Goal: Information Seeking & Learning: Learn about a topic

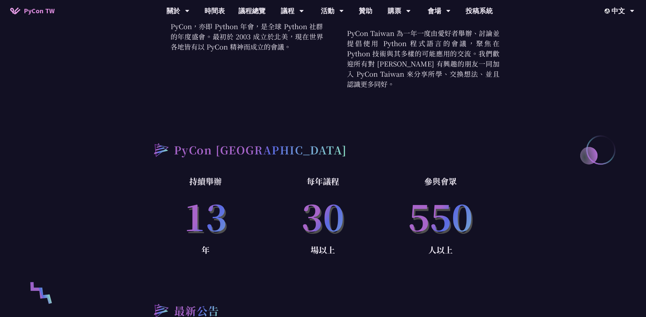
scroll to position [420, 0]
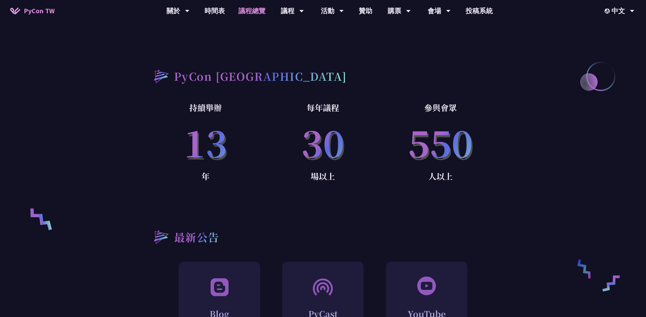
click at [257, 13] on link "議程總覽" at bounding box center [252, 11] width 41 height 22
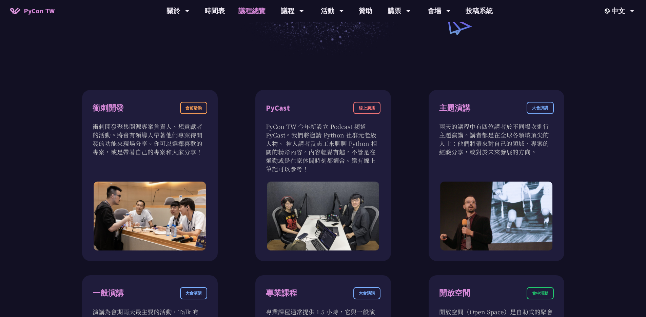
scroll to position [337, 0]
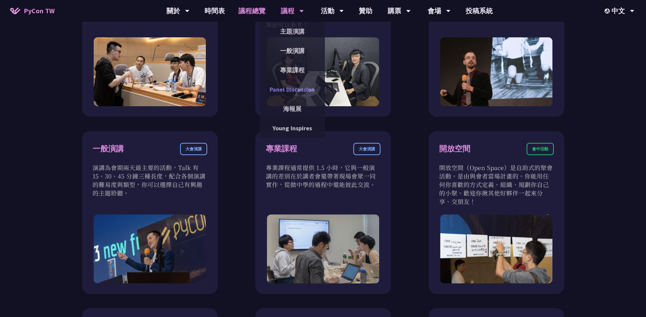
click at [294, 88] on link "Panel Discussion" at bounding box center [292, 89] width 65 height 16
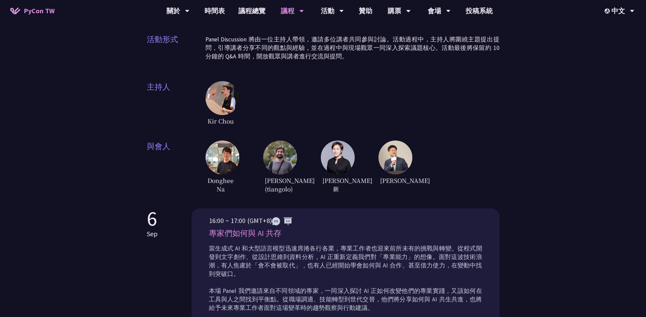
scroll to position [117, 0]
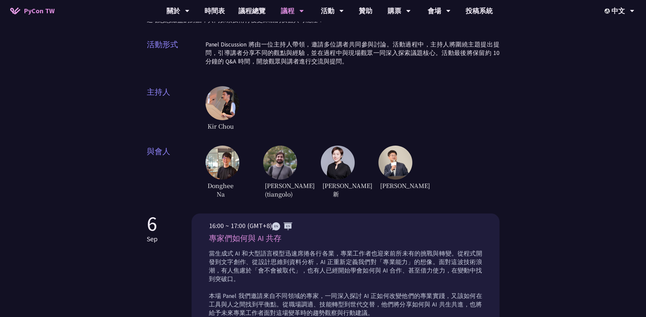
click at [321, 86] on div "Kir Chou" at bounding box center [352, 109] width 294 height 46
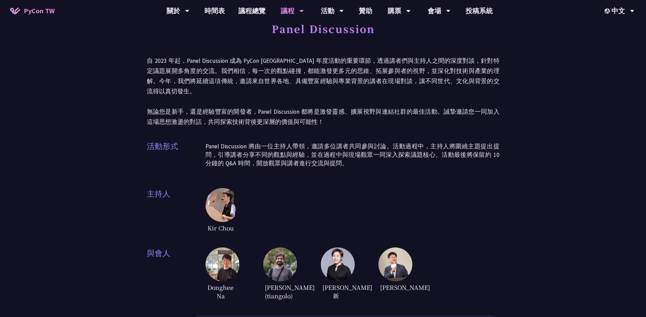
scroll to position [0, 0]
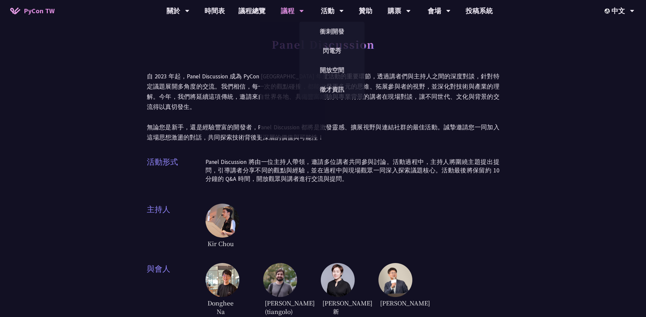
click at [365, 44] on h1 "Panel Discussion" at bounding box center [322, 44] width 103 height 20
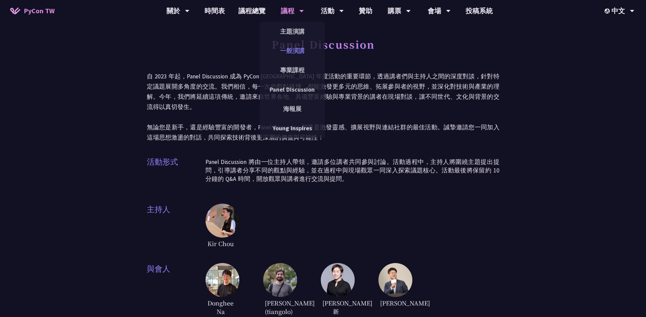
click at [294, 54] on link "一般演講" at bounding box center [292, 51] width 65 height 16
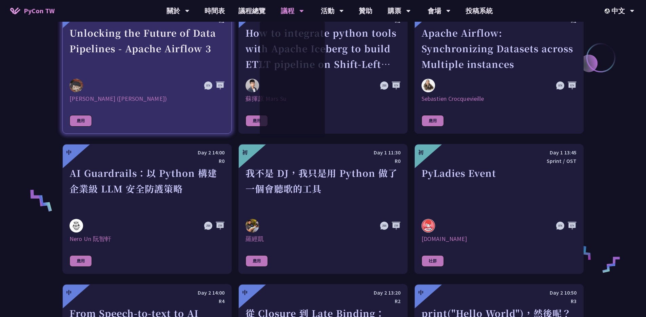
scroll to position [406, 0]
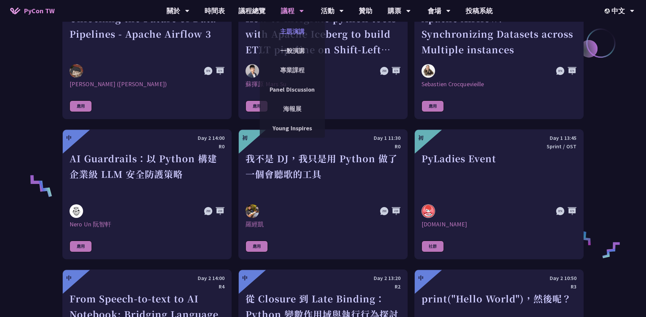
click at [292, 32] on link "主題演講" at bounding box center [292, 31] width 65 height 16
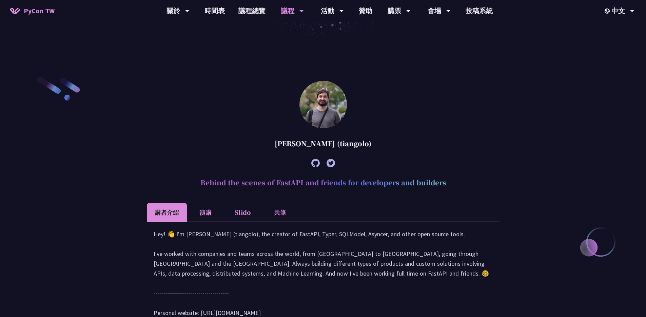
scroll to position [250, 0]
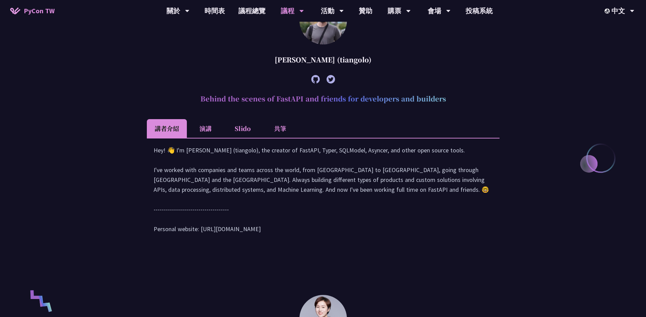
click at [203, 122] on li "演講" at bounding box center [205, 128] width 37 height 19
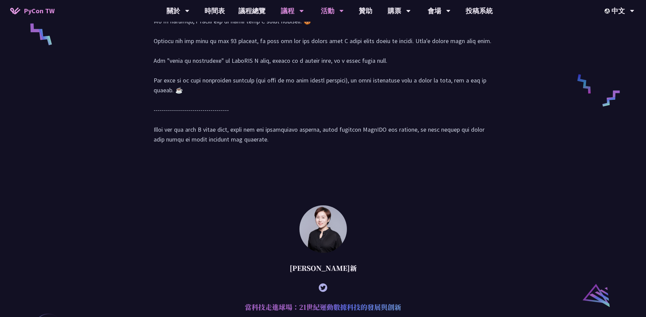
scroll to position [303, 0]
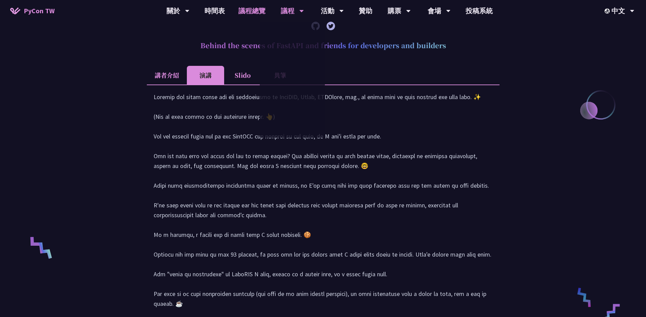
click at [254, 9] on link "議程總覽" at bounding box center [252, 11] width 41 height 22
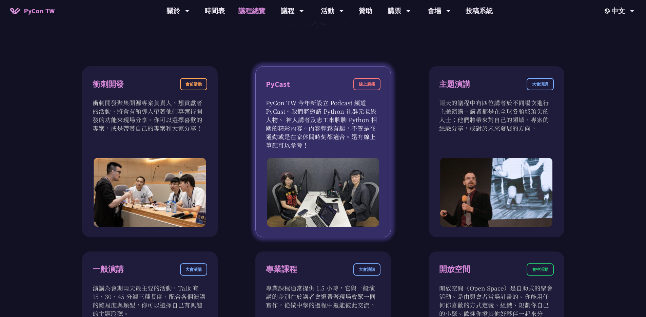
scroll to position [219, 0]
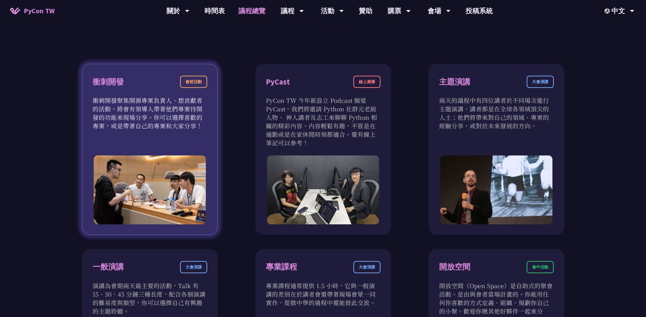
click at [155, 116] on p "衝刺開發聚集開源專案負責人、想貢獻者的活動。將會有領導人帶著他們專案待開發的功能來現場分享。你可以選擇喜歡的專案，或是帶著自己的專案和大家分享！" at bounding box center [150, 113] width 115 height 34
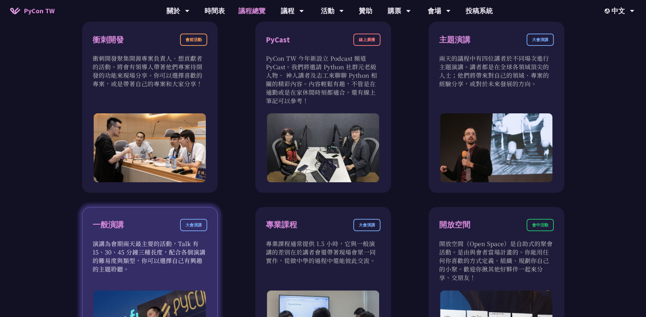
scroll to position [360, 0]
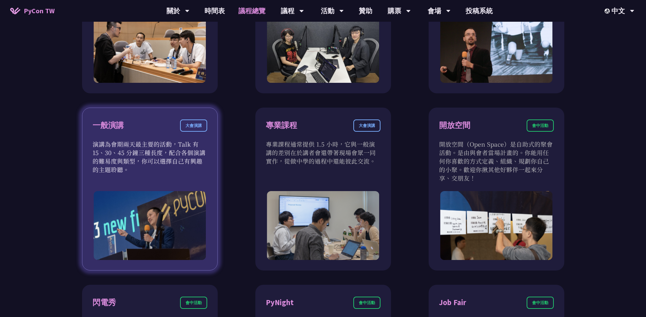
click at [183, 125] on div "大會演講" at bounding box center [193, 125] width 27 height 12
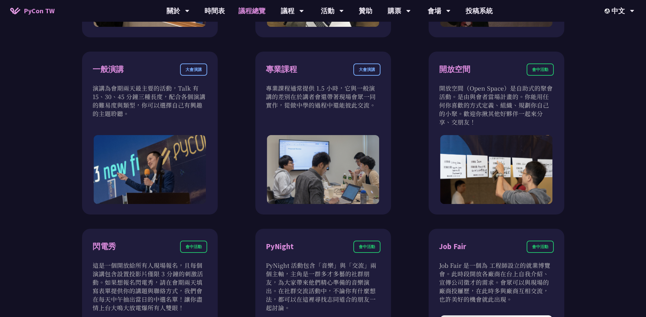
scroll to position [423, 0]
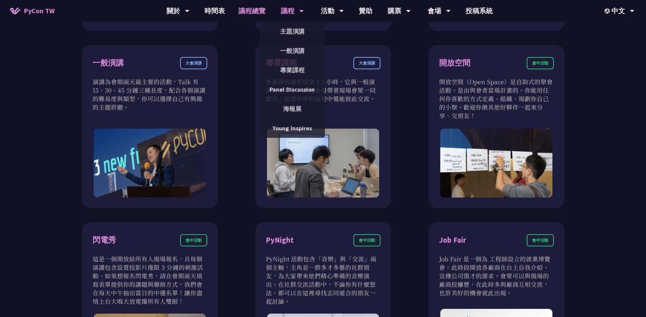
click at [291, 16] on div "議程" at bounding box center [292, 11] width 23 height 22
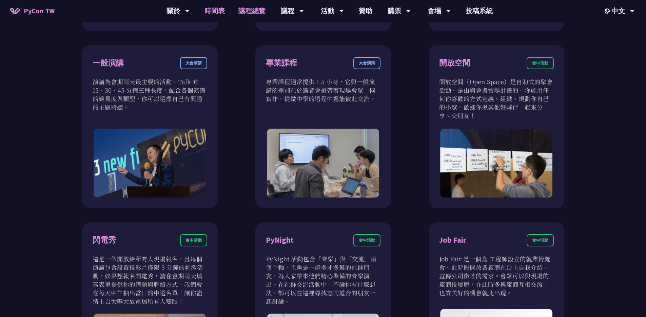
click at [206, 9] on link "時間表" at bounding box center [215, 11] width 34 height 22
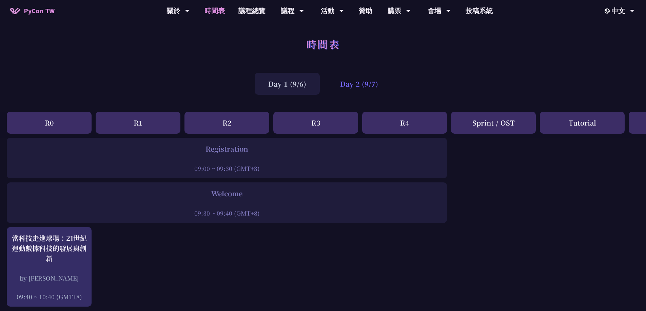
click at [339, 85] on div "Day 2 (9/7)" at bounding box center [358, 84] width 65 height 22
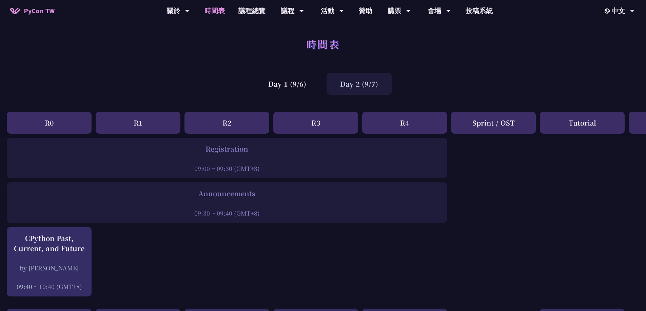
click at [366, 83] on div "Day 2 (9/7)" at bounding box center [358, 84] width 65 height 22
click at [288, 90] on div "Day 1 (9/6)" at bounding box center [287, 84] width 65 height 22
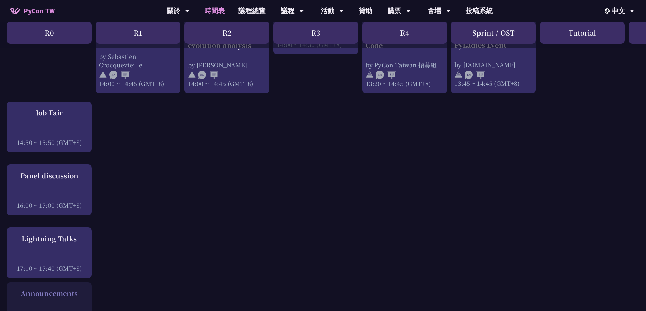
scroll to position [805, 0]
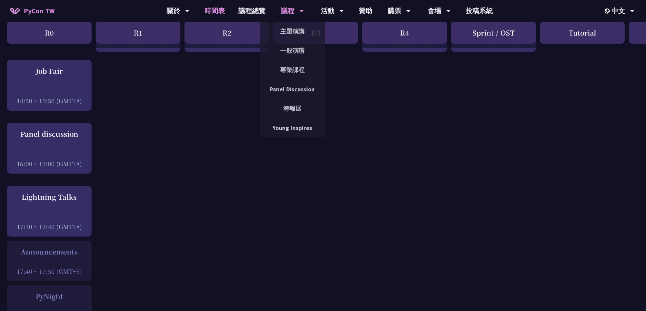
click at [294, 13] on div "議程" at bounding box center [292, 11] width 23 height 22
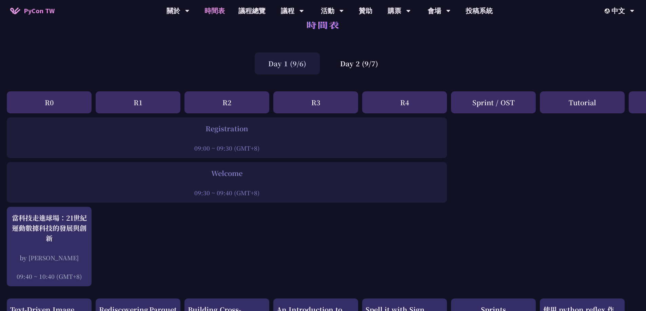
scroll to position [0, 0]
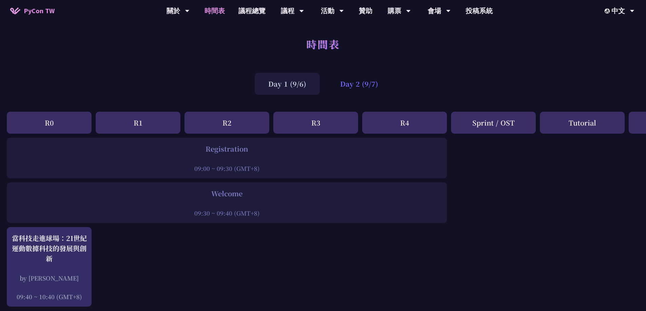
click at [363, 83] on div "Day 2 (9/7)" at bounding box center [358, 84] width 65 height 22
